Goal: Task Accomplishment & Management: Manage account settings

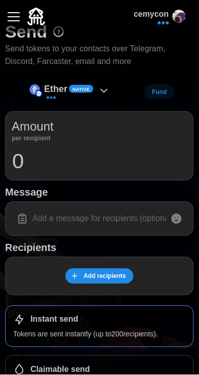
scroll to position [85, 0]
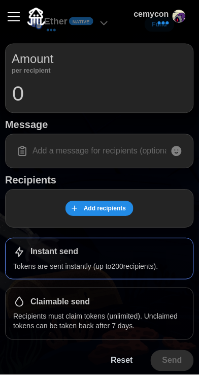
click at [146, 297] on div "Claimable send" at bounding box center [99, 302] width 173 height 12
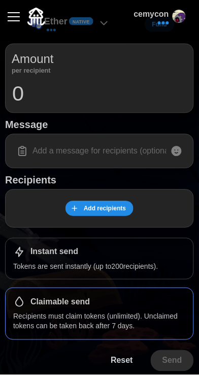
scroll to position [0, 0]
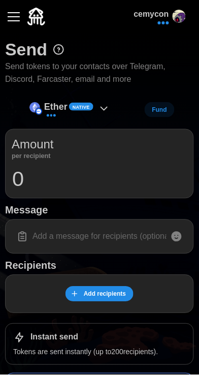
click at [188, 15] on button "cemycon" at bounding box center [160, 16] width 68 height 33
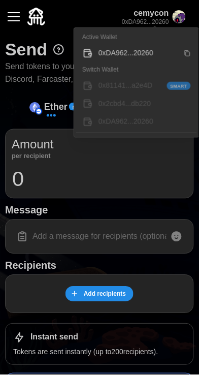
click at [149, 7] on p "cemycon" at bounding box center [145, 13] width 47 height 13
click at [188, 11] on button "cemycon 0xDA962...20260" at bounding box center [154, 17] width 80 height 36
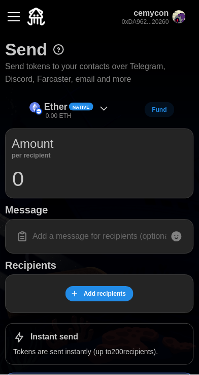
click at [104, 5] on div "cemycon 0xDA962...20260" at bounding box center [99, 16] width 189 height 33
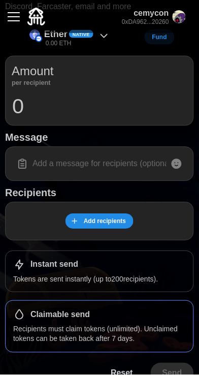
scroll to position [85, 0]
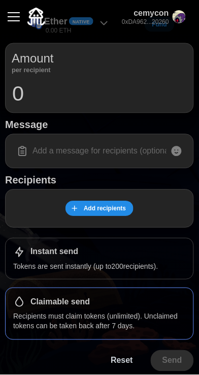
click at [133, 327] on p "Recipients must claim tokens (unlimited). Unclaimed tokens can be taken back af…" at bounding box center [99, 322] width 173 height 21
click at [134, 308] on div "Claimable send Recipients must claim tokens (unlimited). Unclaimed tokens can b…" at bounding box center [99, 314] width 189 height 52
click at [136, 308] on div "Claimable send Recipients must claim tokens (unlimited). Unclaimed tokens can b…" at bounding box center [99, 314] width 189 height 52
click at [125, 251] on div "Instant send" at bounding box center [99, 253] width 173 height 12
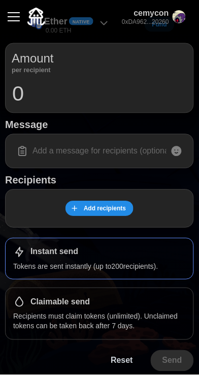
scroll to position [0, 0]
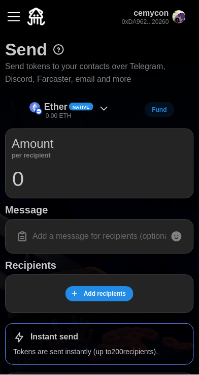
click at [101, 108] on icon at bounding box center [104, 108] width 6 height 3
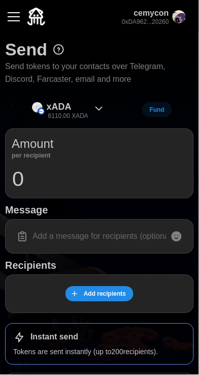
click at [15, 22] on div "My Tokens Ether Native 0.00 ETH The Clanker Index 125.00K CLANKERINDEX xADA 611…" at bounding box center [99, 152] width 179 height 297
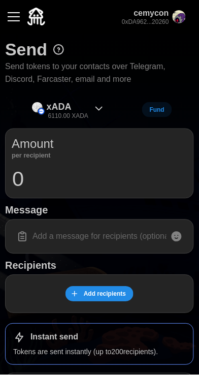
click at [13, 19] on button "button" at bounding box center [13, 16] width 17 height 17
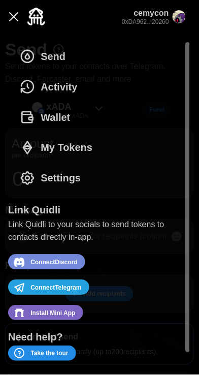
scroll to position [3, 0]
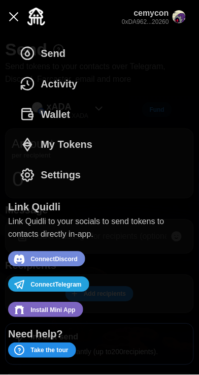
click at [70, 146] on span "My Tokens" at bounding box center [67, 144] width 52 height 29
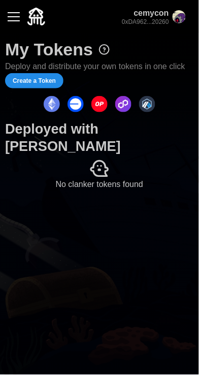
click at [80, 112] on img "dots" at bounding box center [76, 104] width 16 height 16
click at [176, 13] on img "button" at bounding box center [179, 16] width 13 height 13
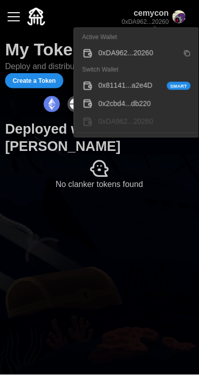
click at [140, 84] on div "0x81141...a2e4D Smart" at bounding box center [145, 85] width 93 height 11
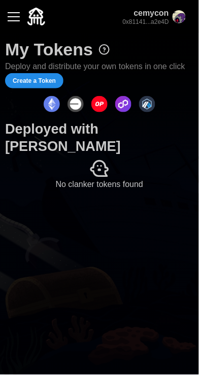
click at [173, 18] on img "button" at bounding box center [179, 16] width 13 height 13
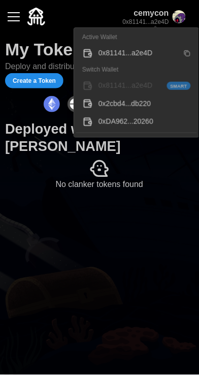
click at [130, 104] on div "0x2cbd4...db220" at bounding box center [145, 103] width 93 height 11
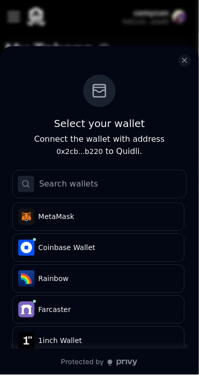
click at [158, 69] on div "log in or sign up" at bounding box center [99, 60] width 183 height 28
click at [182, 66] on button "close modal" at bounding box center [185, 60] width 12 height 12
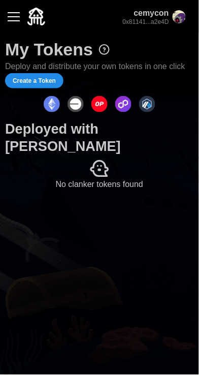
click at [21, 21] on button "button" at bounding box center [13, 16] width 17 height 17
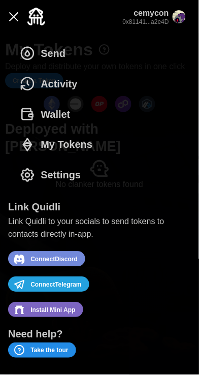
click at [71, 180] on span "Settings" at bounding box center [61, 175] width 40 height 29
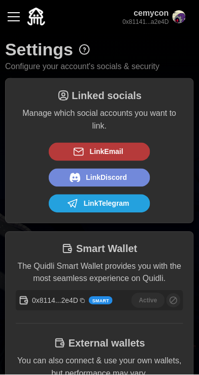
click at [169, 18] on p "0x81141...a2e4D" at bounding box center [146, 22] width 46 height 9
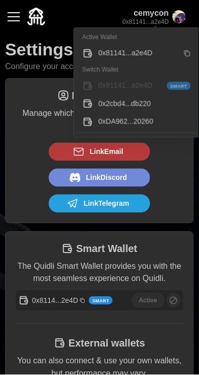
click at [31, 15] on img at bounding box center [36, 17] width 18 height 18
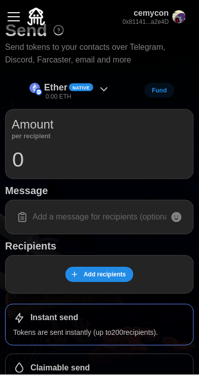
scroll to position [85, 0]
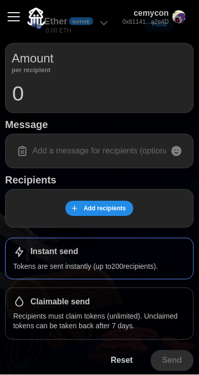
click at [120, 306] on div "Claimable send" at bounding box center [99, 302] width 173 height 12
